Goal: Task Accomplishment & Management: Complete application form

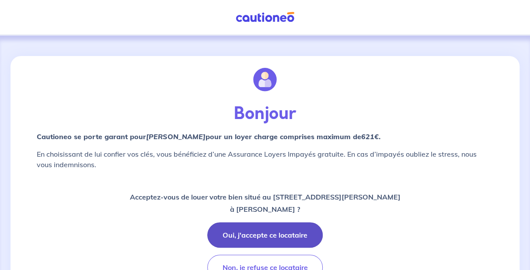
click at [283, 233] on button "Oui, j'accepte ce locataire" at bounding box center [264, 234] width 115 height 25
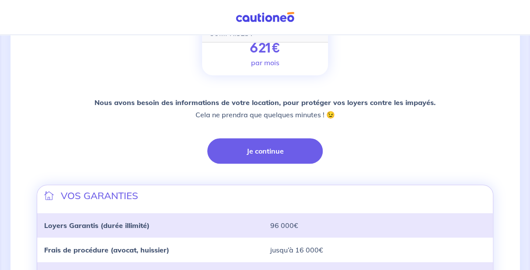
scroll to position [131, 0]
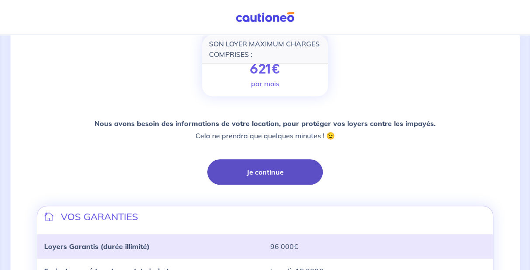
click at [260, 173] on button "Je continue" at bounding box center [264, 171] width 115 height 25
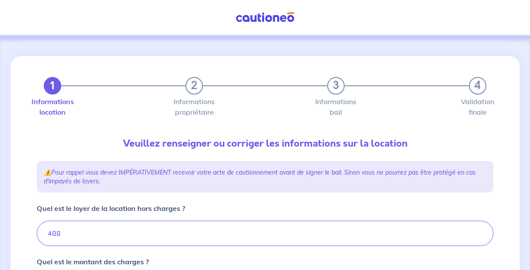
type input "563"
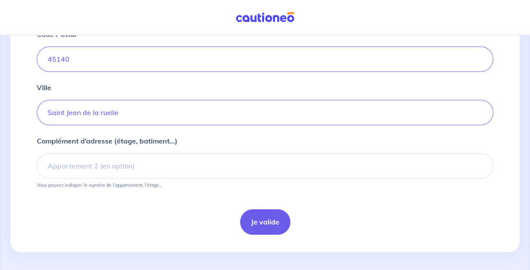
scroll to position [397, 0]
click at [263, 221] on button "Je valide" at bounding box center [265, 220] width 50 height 25
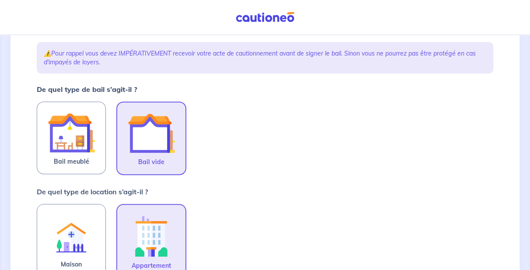
scroll to position [131, 0]
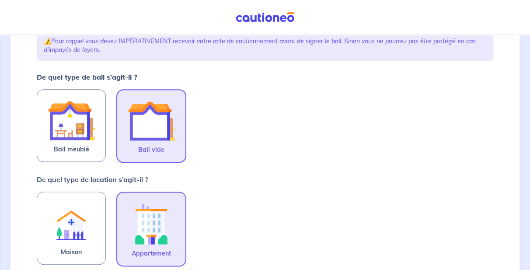
click at [143, 127] on img at bounding box center [151, 120] width 47 height 47
click at [0, 0] on input "Bail vide" at bounding box center [0, 0] width 0 height 0
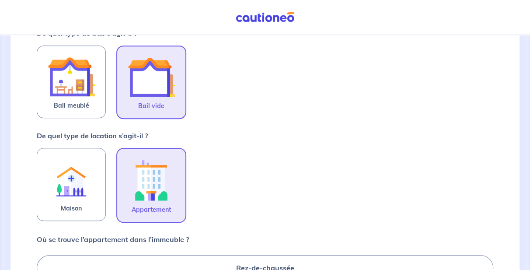
scroll to position [218, 0]
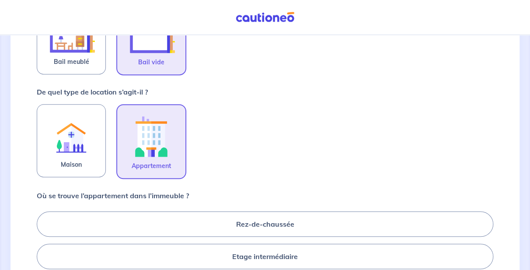
click at [159, 142] on img at bounding box center [151, 136] width 47 height 48
click at [0, 0] on input "Appartement" at bounding box center [0, 0] width 0 height 0
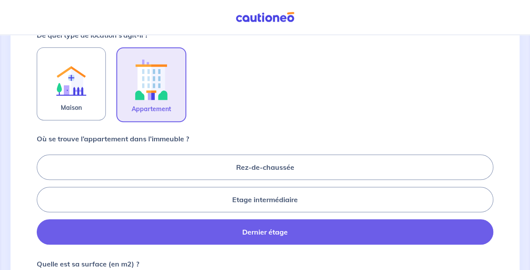
scroll to position [306, 0]
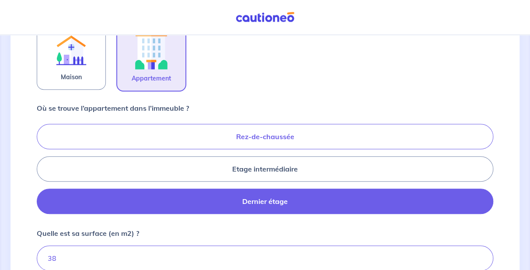
click at [404, 136] on label "Rez-de-chaussée" at bounding box center [265, 136] width 456 height 25
click at [42, 166] on input "Rez-de-chaussée" at bounding box center [40, 169] width 6 height 6
radio input "true"
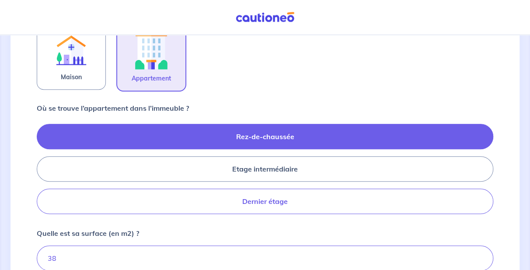
click at [267, 199] on label "Dernier étage" at bounding box center [265, 200] width 456 height 25
click at [42, 171] on input "Dernier étage" at bounding box center [40, 169] width 6 height 6
radio input "true"
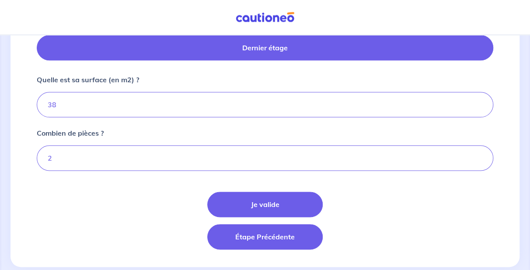
scroll to position [474, 0]
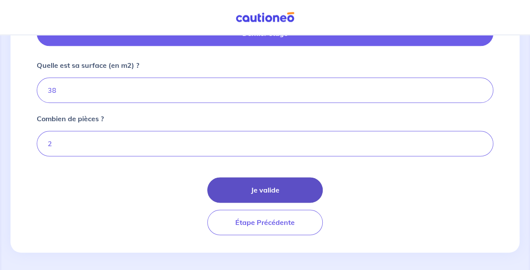
click at [266, 190] on button "Je valide" at bounding box center [264, 189] width 115 height 25
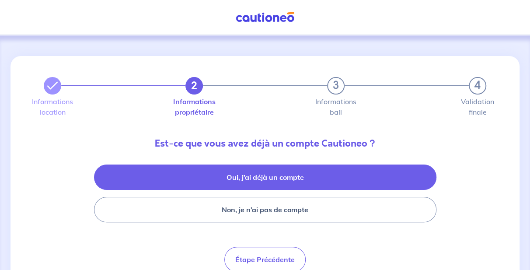
click at [279, 178] on button "Oui, j’ai déjà un compte" at bounding box center [265, 176] width 342 height 25
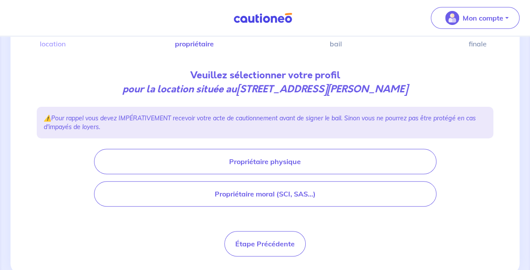
scroll to position [87, 0]
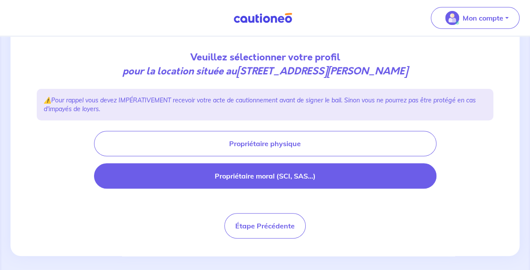
click at [277, 174] on button "Propriétaire moral (SCI, SAS...)" at bounding box center [265, 175] width 342 height 25
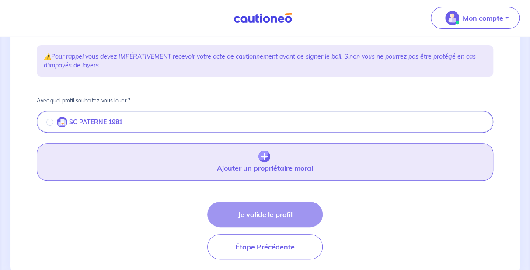
scroll to position [157, 0]
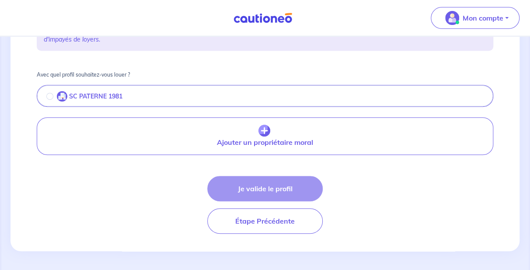
click at [249, 188] on div "Je valide le profil Étape Précédente" at bounding box center [265, 205] width 456 height 58
click at [280, 188] on div "Je valide le profil Étape Précédente" at bounding box center [265, 205] width 456 height 58
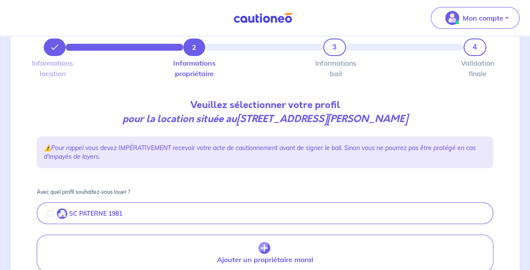
scroll to position [26, 0]
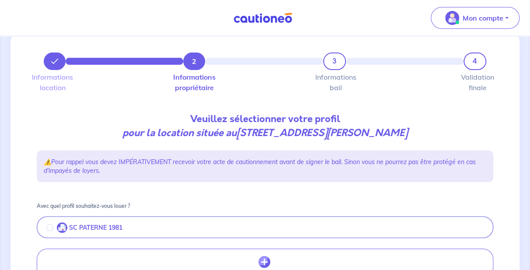
click at [119, 230] on label "SC PATERNE 1981" at bounding box center [90, 227] width 66 height 10
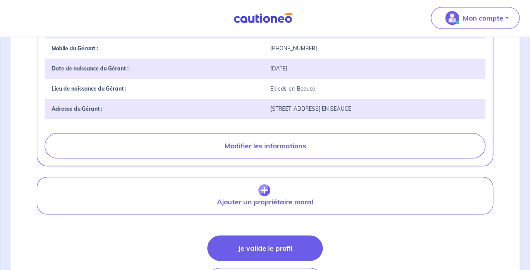
scroll to position [375, 0]
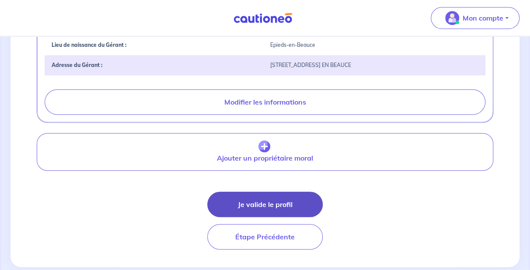
click at [239, 201] on button "Je valide le profil" at bounding box center [264, 203] width 115 height 25
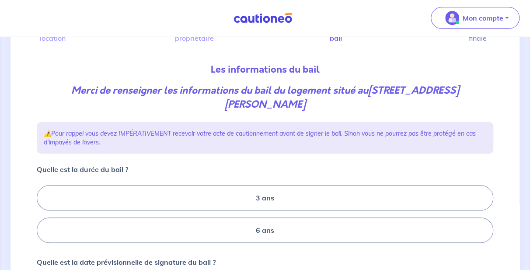
scroll to position [87, 0]
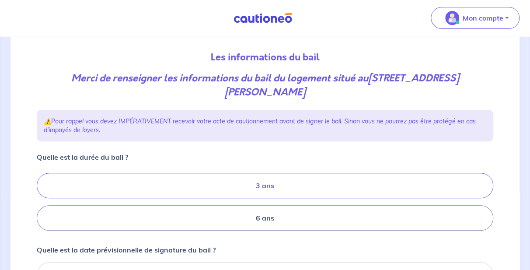
click at [260, 187] on label "3 ans" at bounding box center [265, 185] width 456 height 25
click at [42, 199] on input "3 ans" at bounding box center [40, 202] width 6 height 6
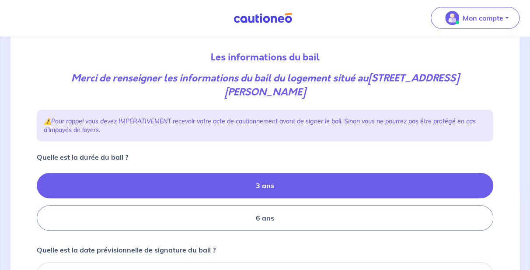
radio input "true"
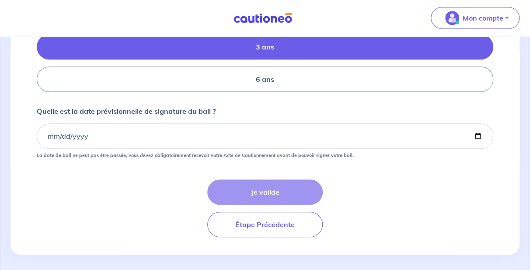
scroll to position [229, 0]
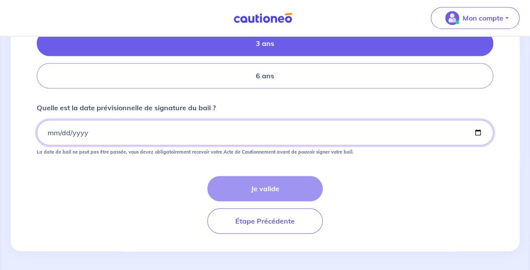
click at [477, 132] on input "Quelle est la date prévisionnelle de signature du bail ?" at bounding box center [265, 132] width 456 height 25
type input "2025-10-11"
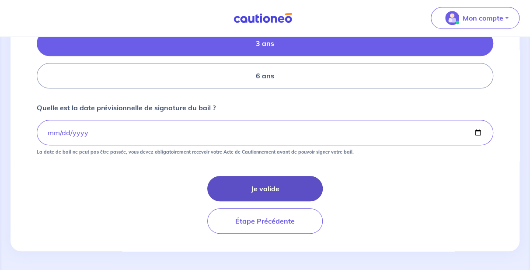
click at [270, 185] on button "Je valide" at bounding box center [264, 188] width 115 height 25
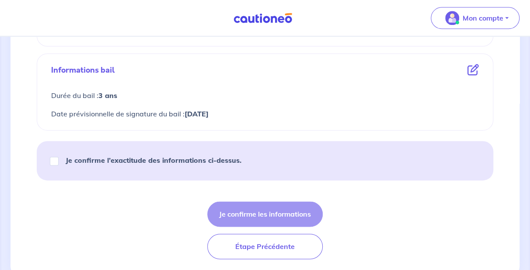
scroll to position [524, 0]
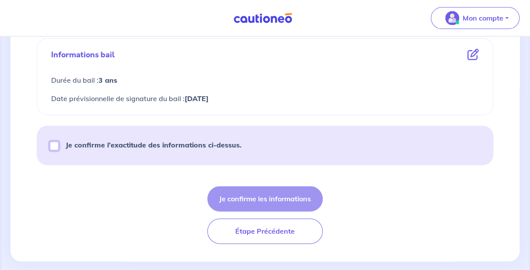
click at [54, 143] on input "Je confirme l’exactitude des informations ci-dessus." at bounding box center [54, 145] width 9 height 9
checkbox input "true"
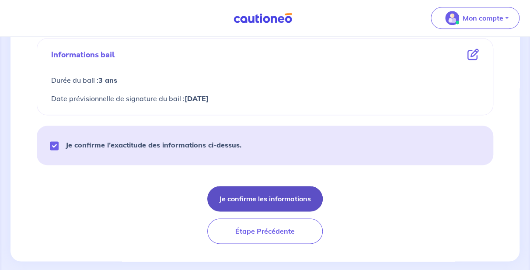
click at [260, 196] on button "Je confirme les informations" at bounding box center [264, 198] width 115 height 25
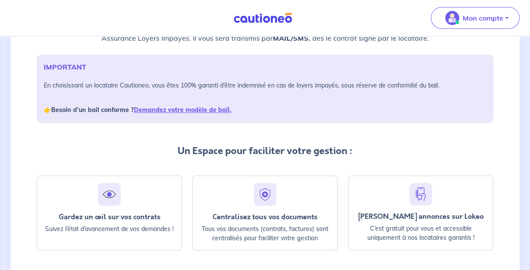
scroll to position [131, 0]
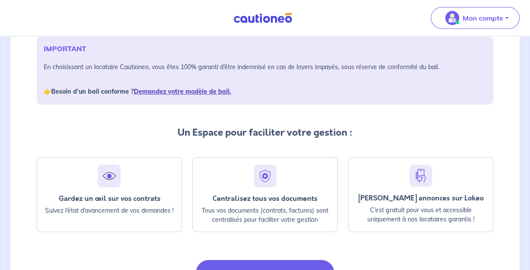
click at [166, 91] on link "Demandez votre modèle de bail." at bounding box center [182, 91] width 97 height 8
